Goal: Check status: Check status

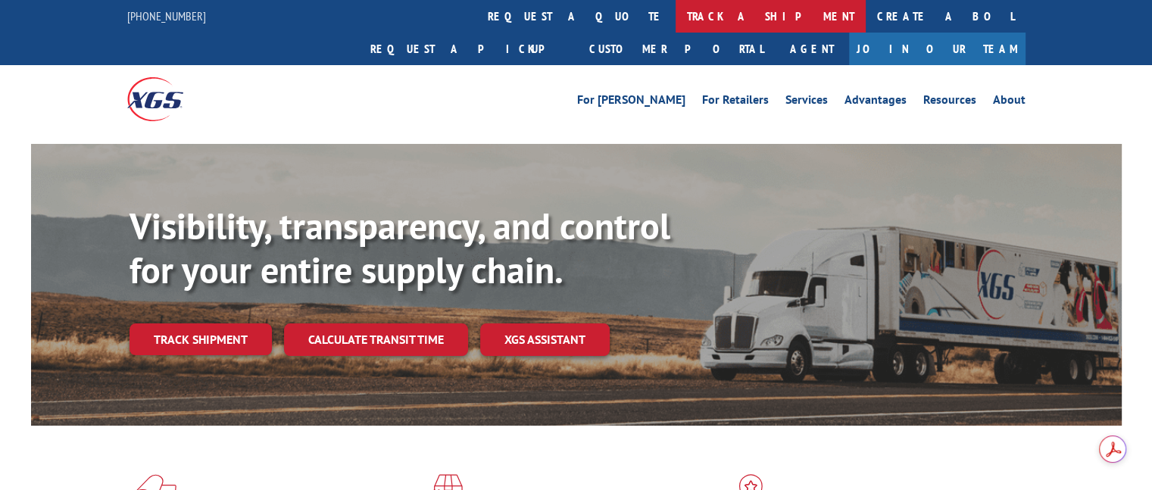
click at [676, 17] on link "track a shipment" at bounding box center [771, 16] width 190 height 33
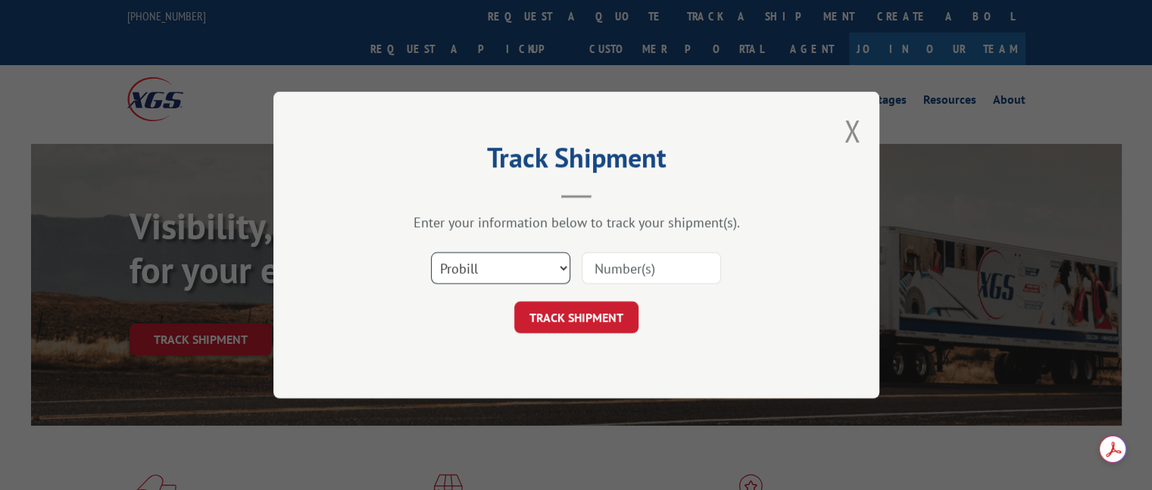
click at [558, 265] on select "Select category... Probill BOL PO" at bounding box center [500, 268] width 139 height 32
select select "bol"
click at [431, 252] on select "Select category... Probill BOL PO" at bounding box center [500, 268] width 139 height 32
click at [594, 270] on input at bounding box center [651, 268] width 139 height 32
type input "242241"
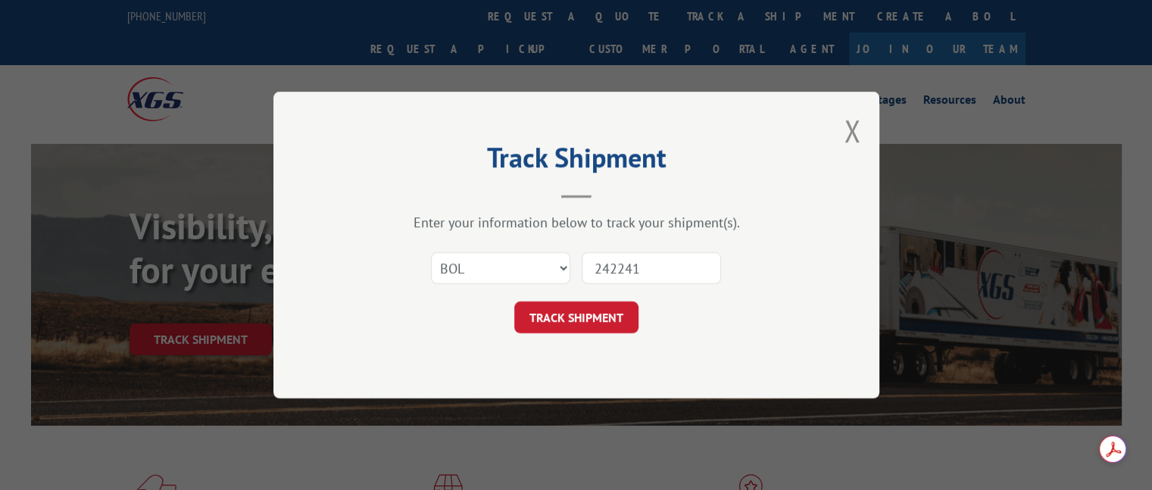
click button "TRACK SHIPMENT" at bounding box center [576, 318] width 124 height 32
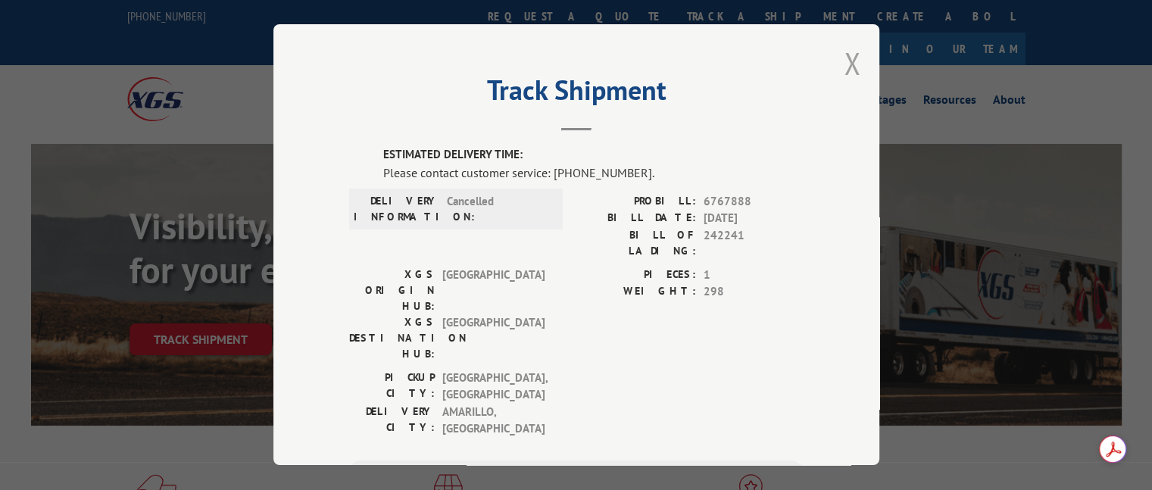
click at [844, 59] on button "Close modal" at bounding box center [852, 63] width 17 height 40
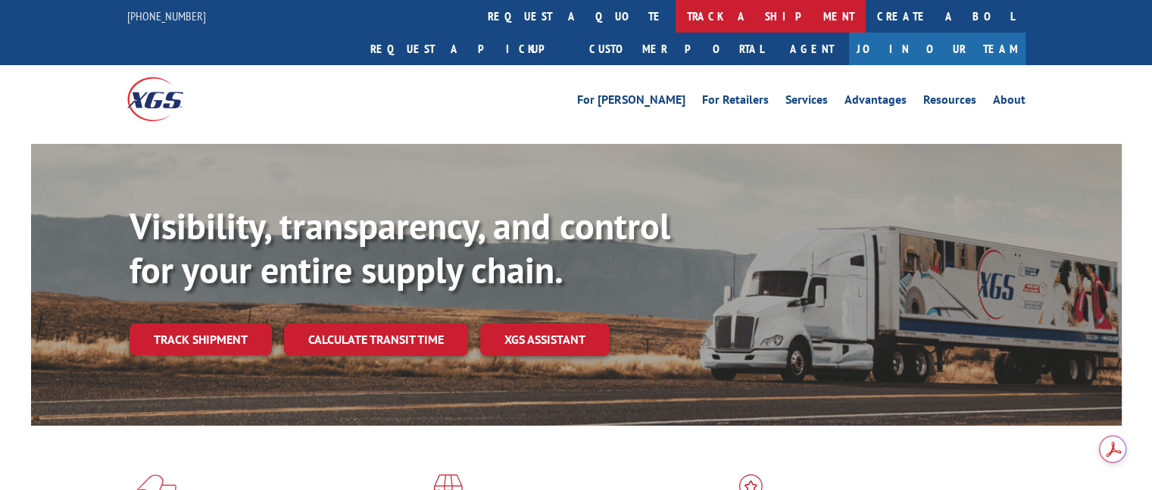
click at [676, 20] on link "track a shipment" at bounding box center [771, 16] width 190 height 33
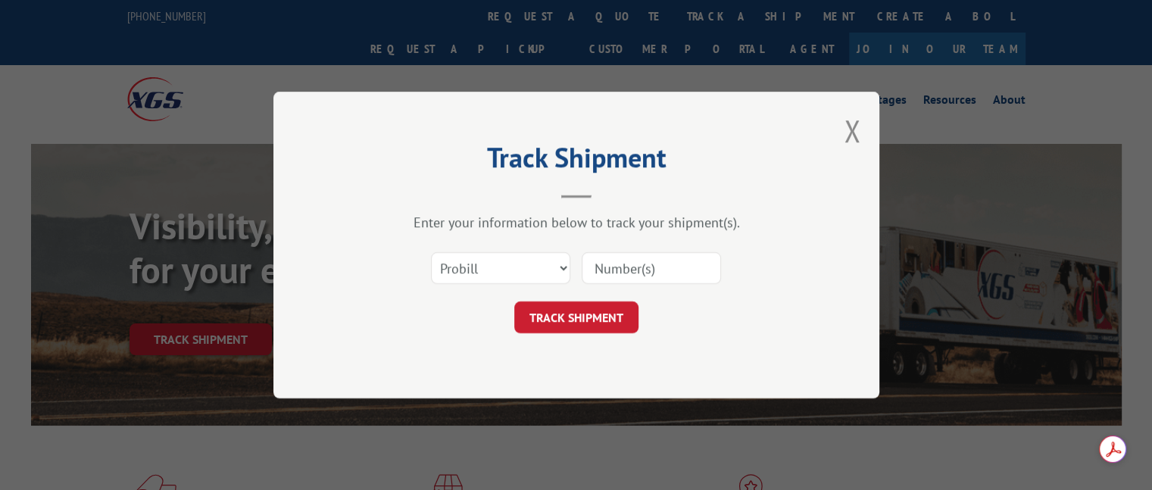
click at [607, 264] on input at bounding box center [651, 268] width 139 height 32
type input "63185"
click button "TRACK SHIPMENT" at bounding box center [576, 318] width 124 height 32
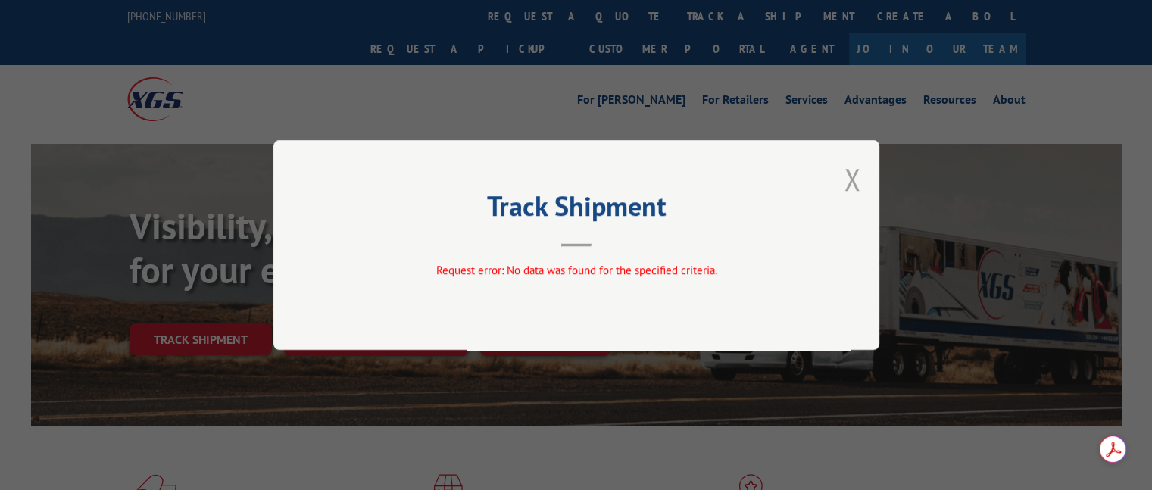
click at [848, 177] on button "Close modal" at bounding box center [852, 179] width 17 height 40
